Goal: Task Accomplishment & Management: Manage account settings

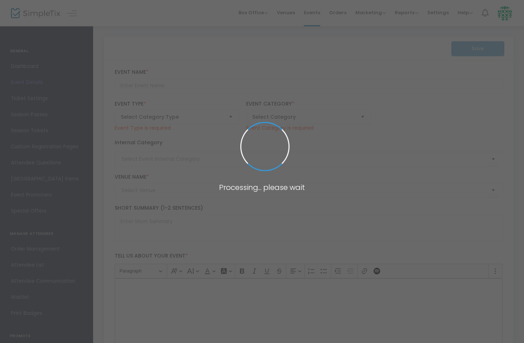
type input "Paramount 80s End of Summer Concert"
type textarea "Celebrate the end of summer with our favorite band PARAMOUNT! Join us for a gre…"
checkbox input "true"
type input "Buy Tickets"
type input "[GEOGRAPHIC_DATA]"
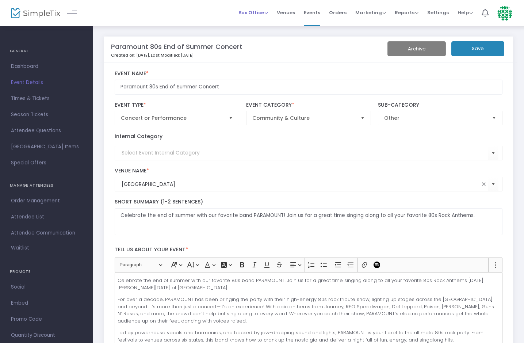
click at [258, 10] on span "Box Office" at bounding box center [254, 12] width 30 height 7
click at [258, 23] on li "Sell Tickets" at bounding box center [265, 25] width 52 height 14
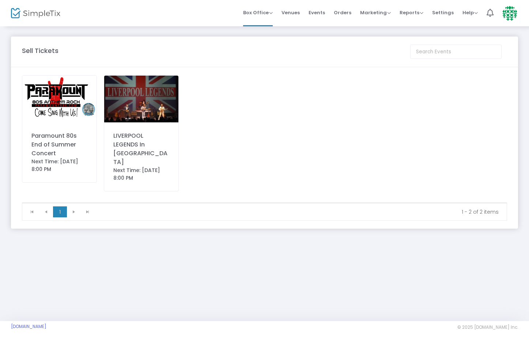
click at [76, 143] on div "Paramount 80s End of Summer Concert" at bounding box center [59, 145] width 56 height 26
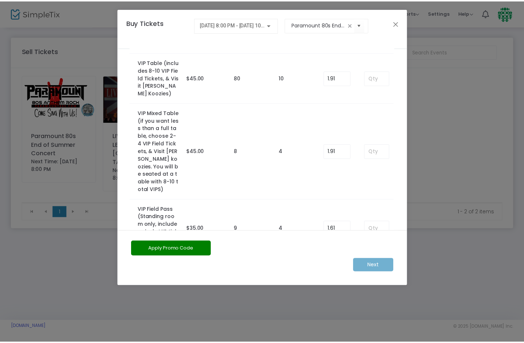
scroll to position [122, 0]
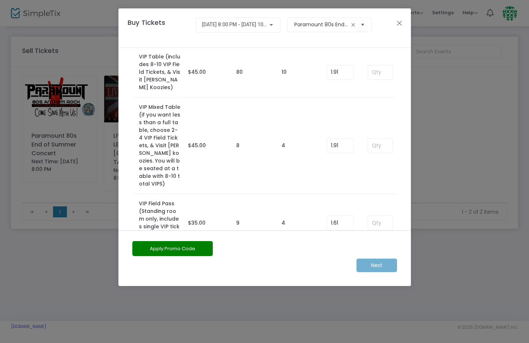
click at [421, 244] on ngb-modal-window "Buy Tickets [DATE] 8:00 PM - [DATE] 10:30 PM Paramount 80s End of Summer Concer…" at bounding box center [264, 171] width 529 height 343
click at [398, 27] on button "Close" at bounding box center [398, 22] width 9 height 9
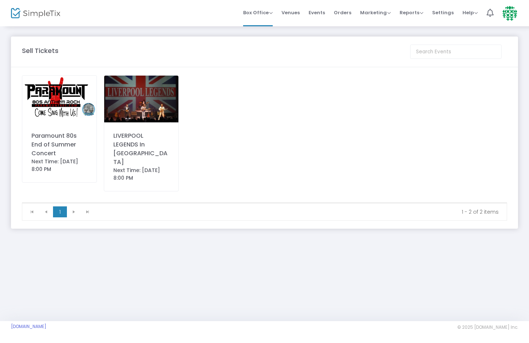
click at [325, 12] on span "Events" at bounding box center [316, 12] width 16 height 19
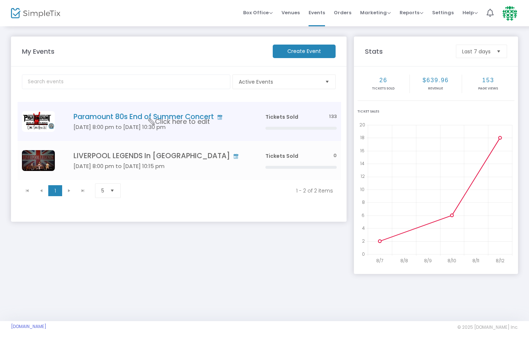
click at [107, 119] on h4 "Paramount 80s End of Summer Concert" at bounding box center [158, 117] width 170 height 8
